Goal: Task Accomplishment & Management: Manage account settings

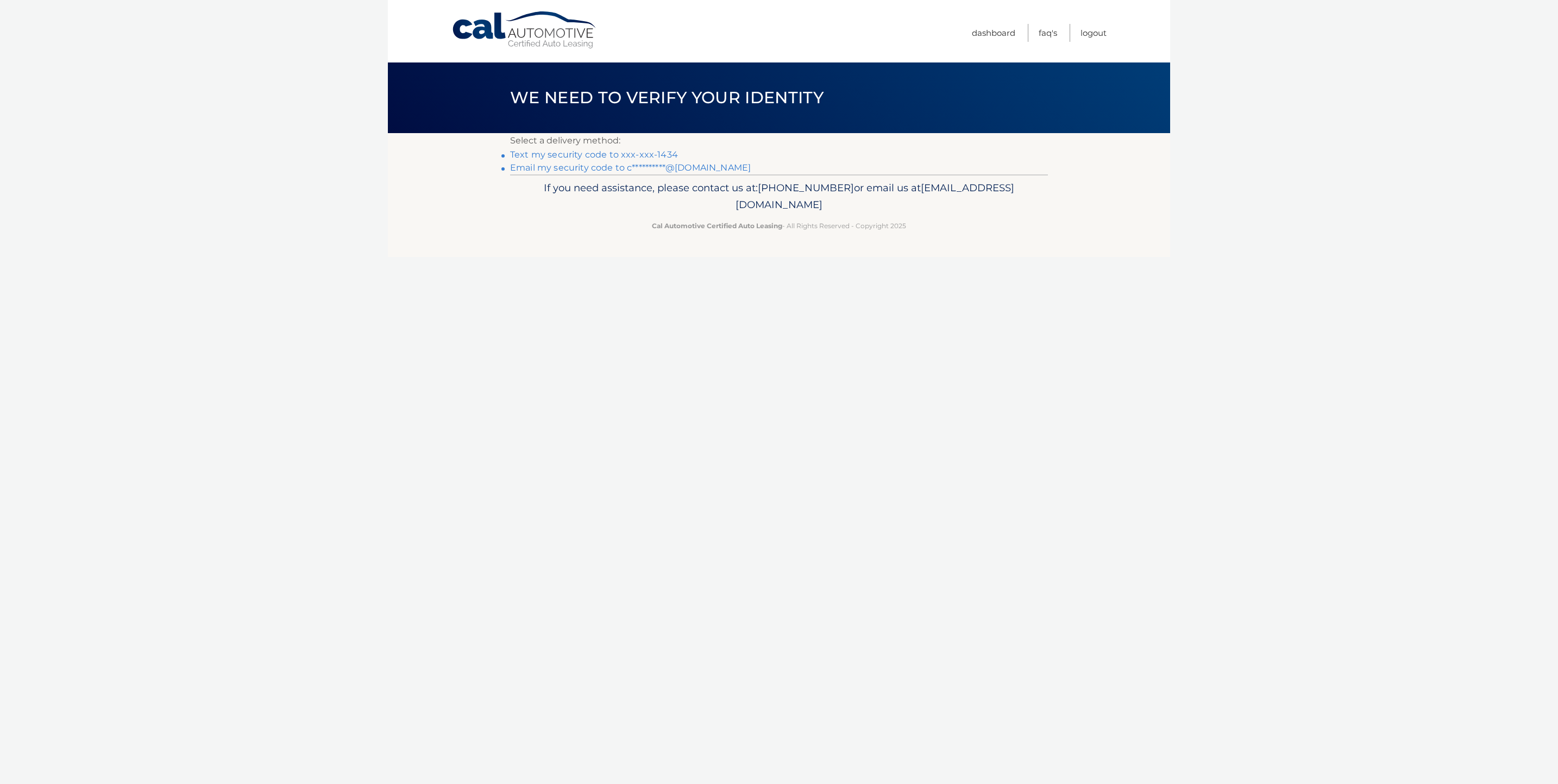
click at [587, 155] on link "Text my security code to xxx-xxx-1434" at bounding box center [594, 155] width 168 height 10
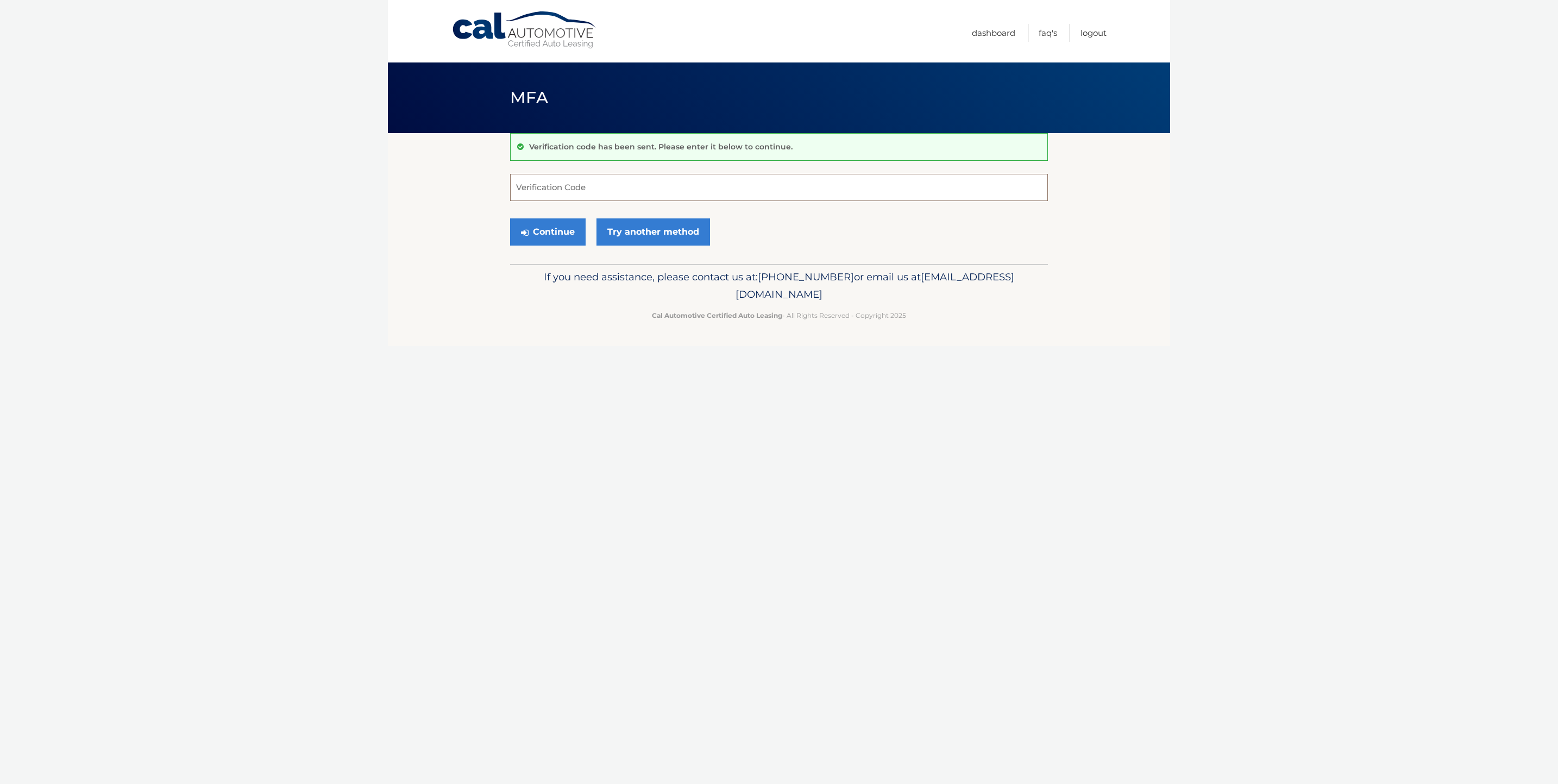
click at [592, 190] on input "Verification Code" at bounding box center [779, 187] width 538 height 27
type input "435184"
click at [510, 219] on button "Continue" at bounding box center [548, 232] width 75 height 27
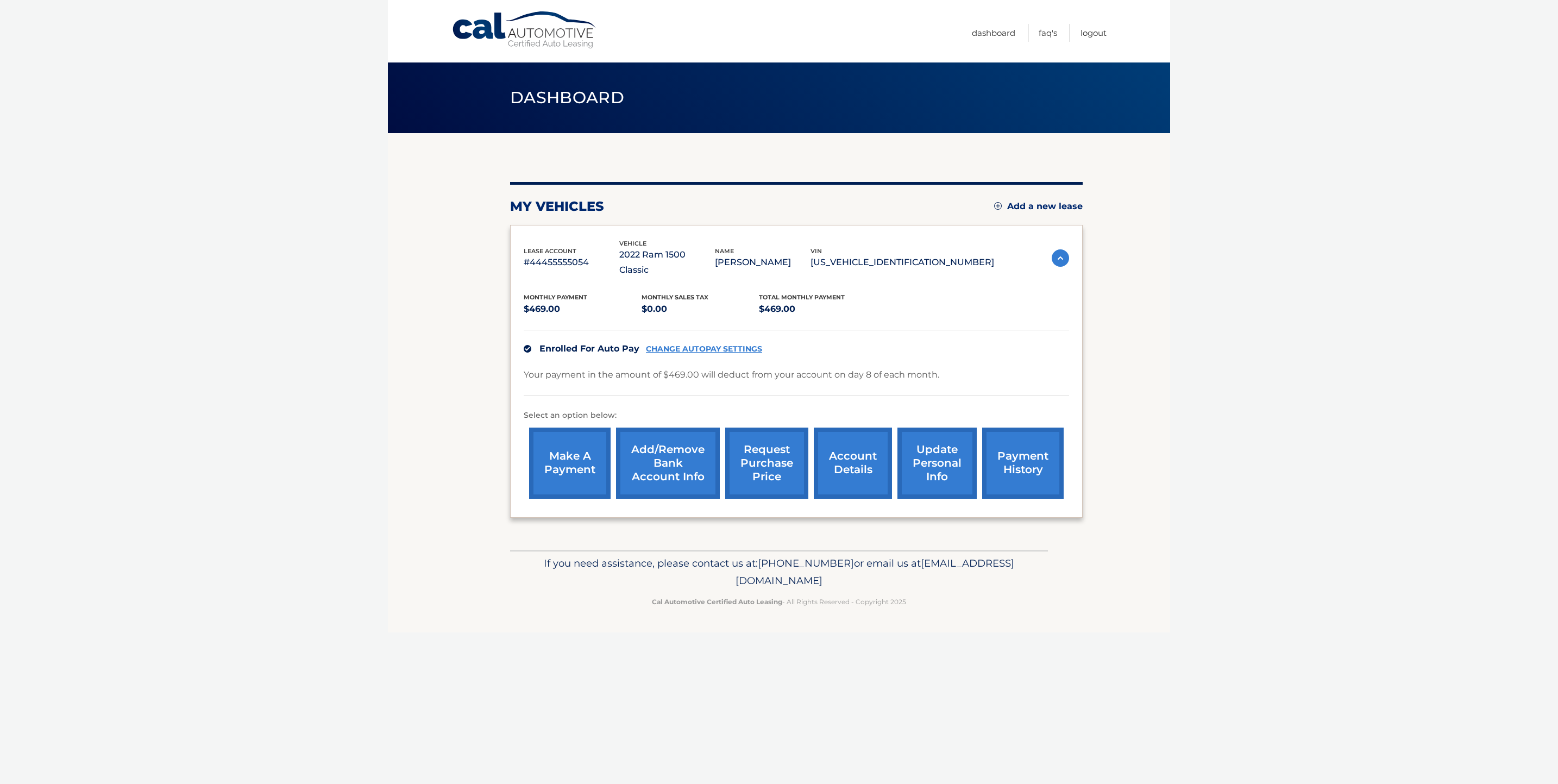
click at [842, 447] on link "account details" at bounding box center [853, 463] width 79 height 71
